Goal: Information Seeking & Learning: Learn about a topic

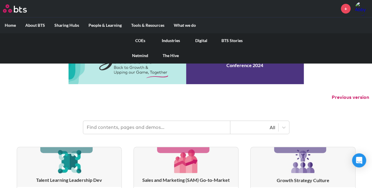
click at [141, 39] on link "COEs" at bounding box center [140, 40] width 31 height 15
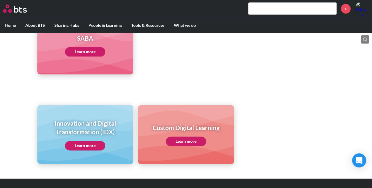
scroll to position [341, 0]
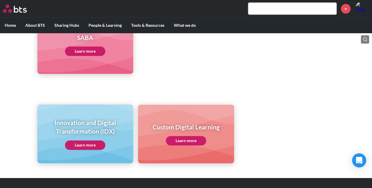
click at [190, 142] on link "Learn more" at bounding box center [186, 140] width 40 height 9
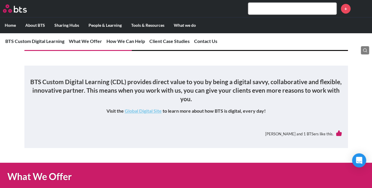
scroll to position [66, 0]
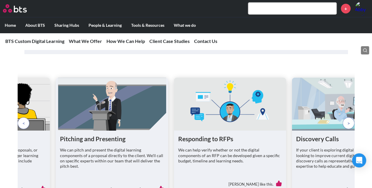
scroll to position [804, 0]
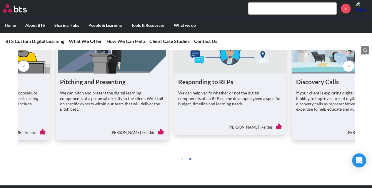
click at [347, 69] on span at bounding box center [348, 66] width 3 height 6
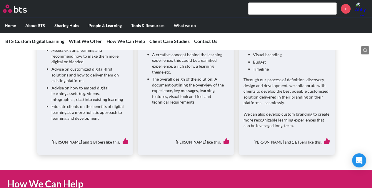
scroll to position [534, 0]
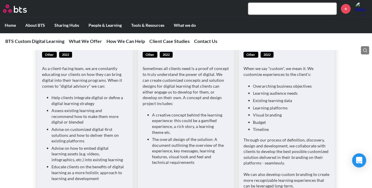
click at [88, 106] on li "Help clients integrate digital or define a digital learning strategy" at bounding box center [87, 99] width 73 height 11
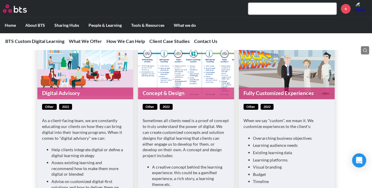
click at [68, 81] on figure "Digital Advisory" at bounding box center [85, 69] width 96 height 60
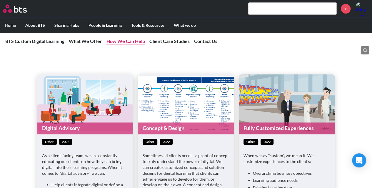
click at [138, 41] on link "How We Can Help" at bounding box center [125, 41] width 38 height 6
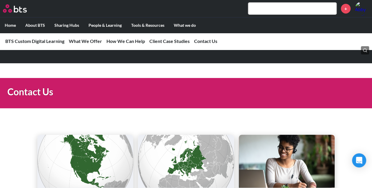
scroll to position [966, 0]
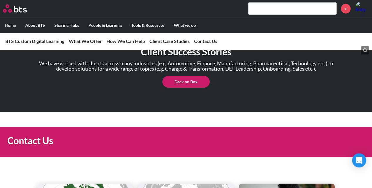
click at [188, 88] on link "Deck on Box" at bounding box center [185, 82] width 47 height 12
